Goal: Transaction & Acquisition: Purchase product/service

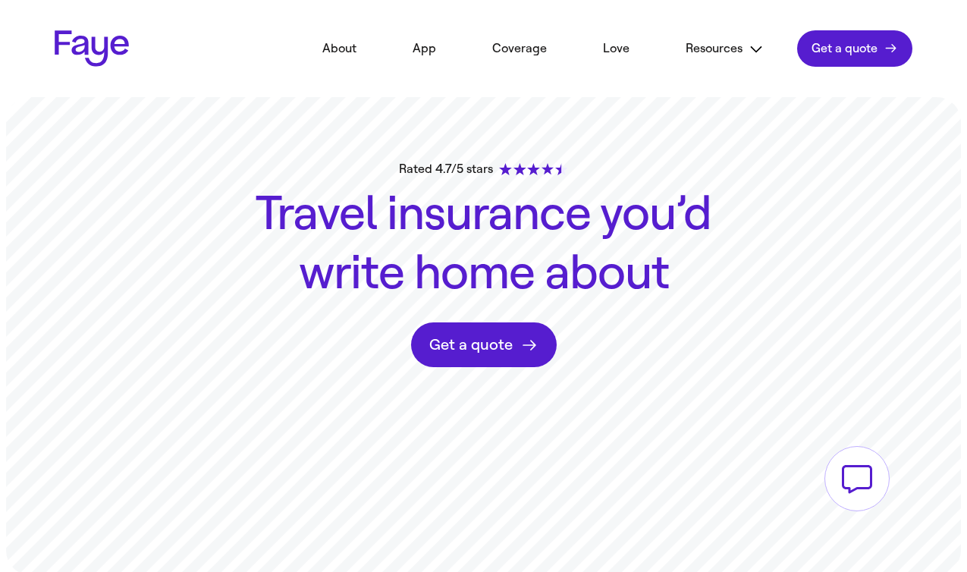
click at [859, 50] on span "Get a quote" at bounding box center [844, 48] width 66 height 15
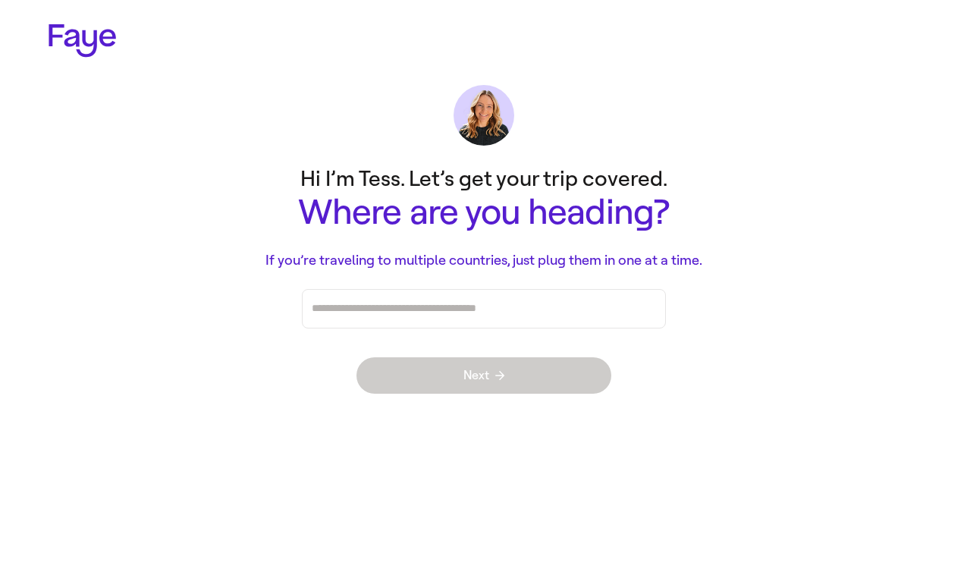
click at [69, 37] on icon at bounding box center [82, 40] width 67 height 33
